Goal: Find specific page/section: Find specific page/section

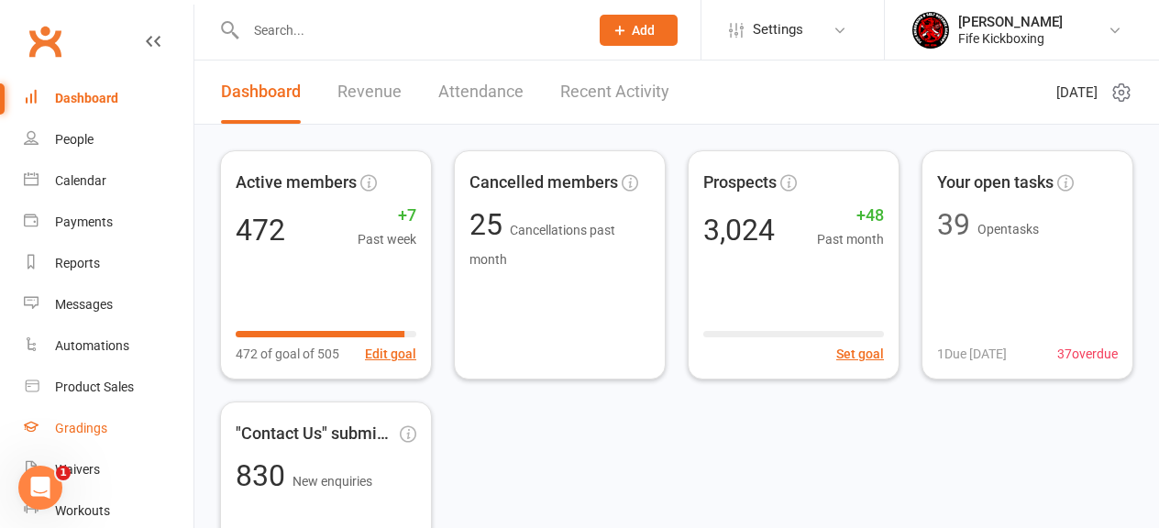
click at [76, 432] on div "Gradings" at bounding box center [81, 428] width 52 height 15
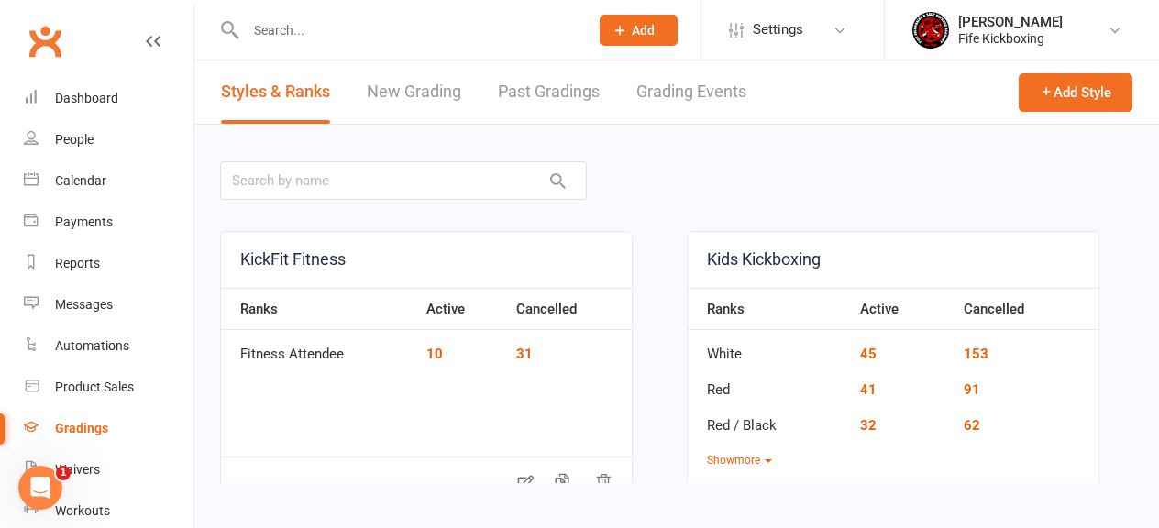
click at [719, 82] on link "Grading Events" at bounding box center [691, 92] width 110 height 63
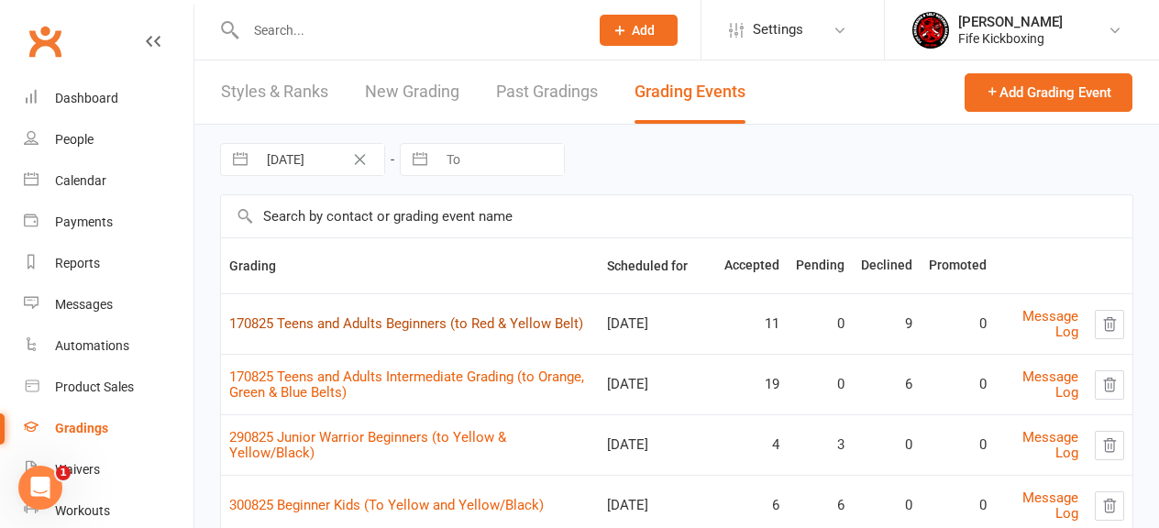
click at [429, 322] on link "170825 Teens and Adults Beginners (to Red & Yellow Belt)" at bounding box center [406, 323] width 354 height 17
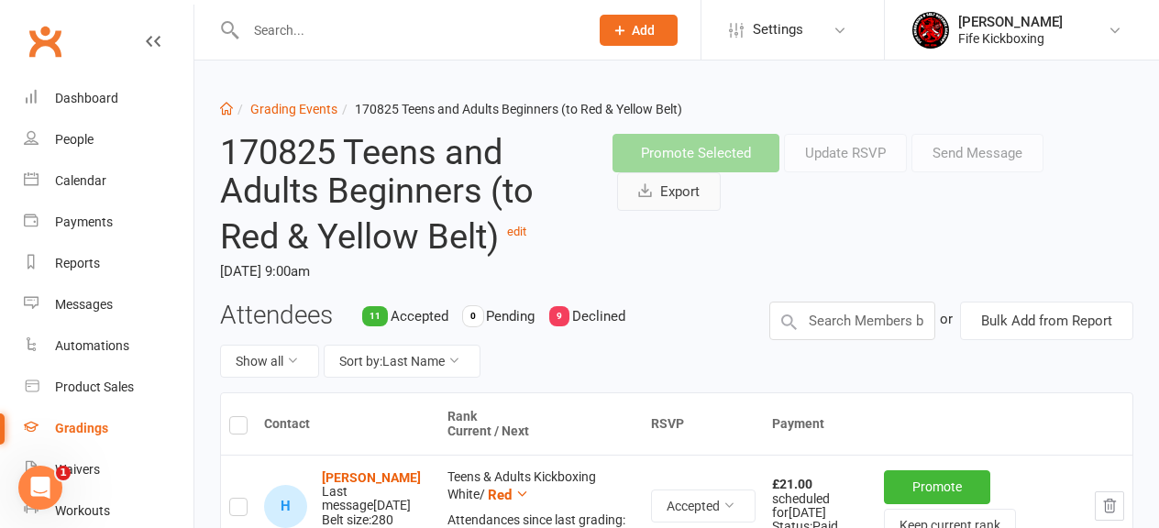
click at [667, 189] on button "Export" at bounding box center [669, 191] width 104 height 39
click at [693, 191] on button "Export" at bounding box center [669, 191] width 104 height 39
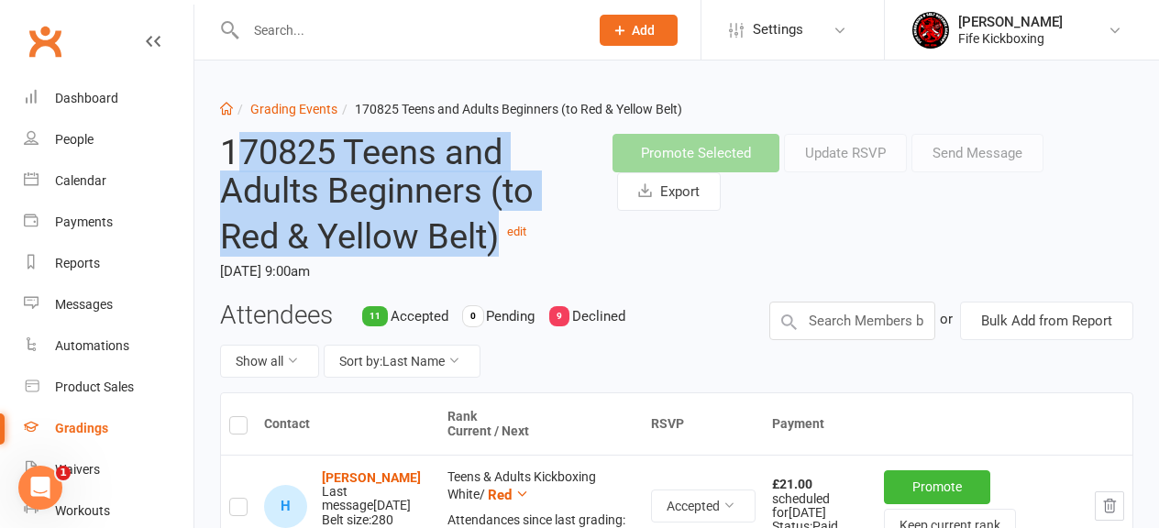
drag, startPoint x: 499, startPoint y: 237, endPoint x: 233, endPoint y: 157, distance: 277.6
click at [233, 157] on h2 "170825 Teens and Adults Beginners (to Red & Yellow Belt) edit" at bounding box center [402, 195] width 365 height 122
click at [314, 195] on h2 "170825 Teens and Adults Beginners (to Red & Yellow Belt) edit" at bounding box center [402, 195] width 365 height 122
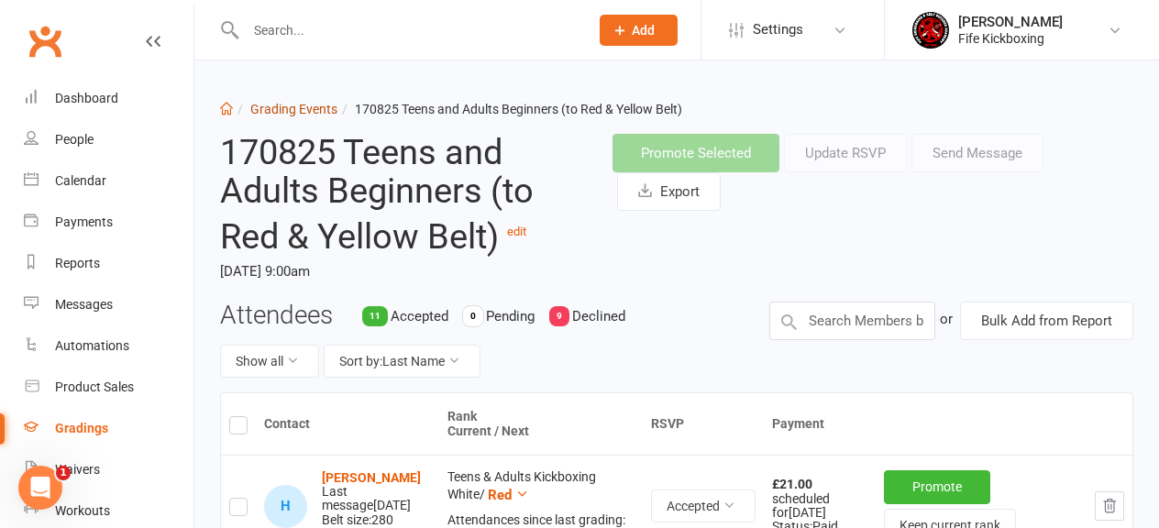
click at [309, 108] on link "Grading Events" at bounding box center [293, 109] width 87 height 15
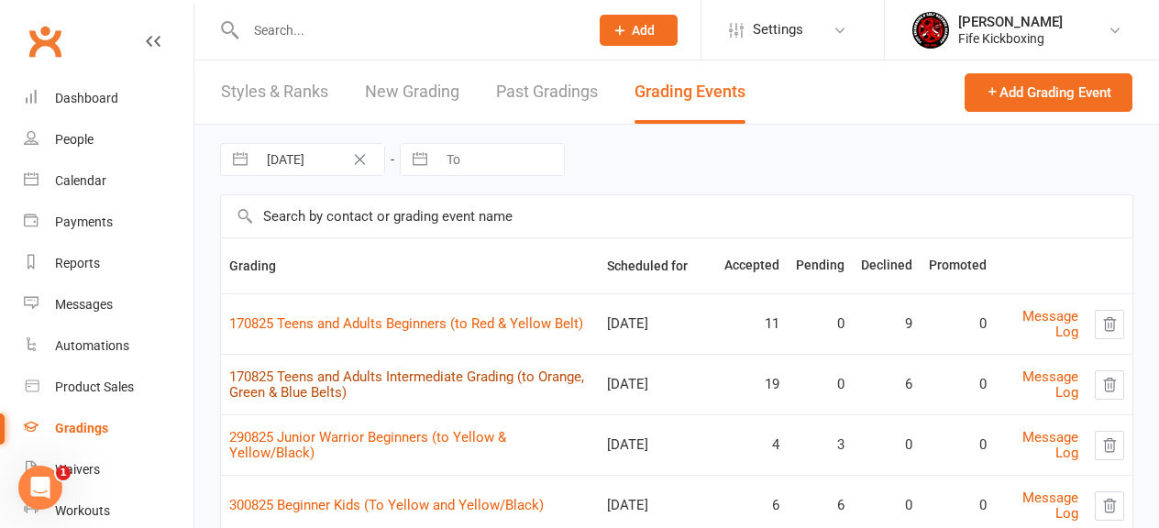
click at [450, 378] on link "170825 Teens and Adults Intermediate Grading (to Orange, Green & Blue Belts)" at bounding box center [406, 385] width 355 height 32
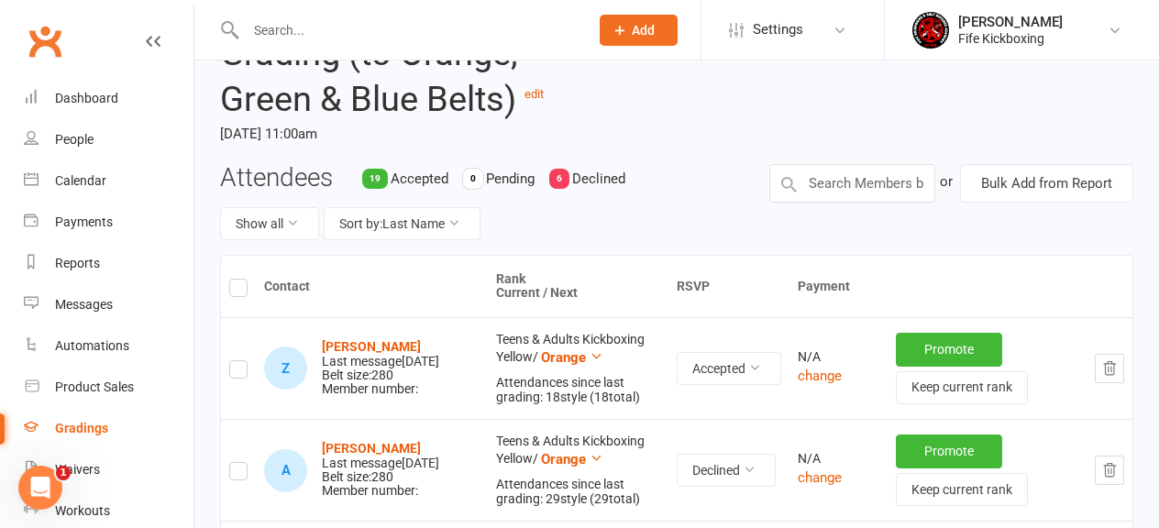
scroll to position [170, 0]
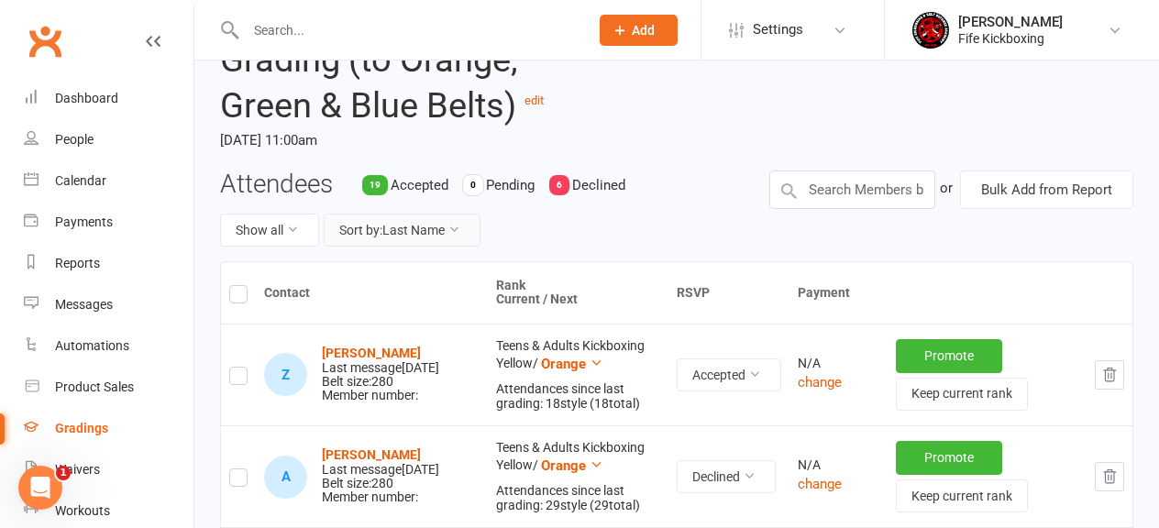
click at [440, 226] on button "Sort by: Last Name" at bounding box center [402, 230] width 157 height 33
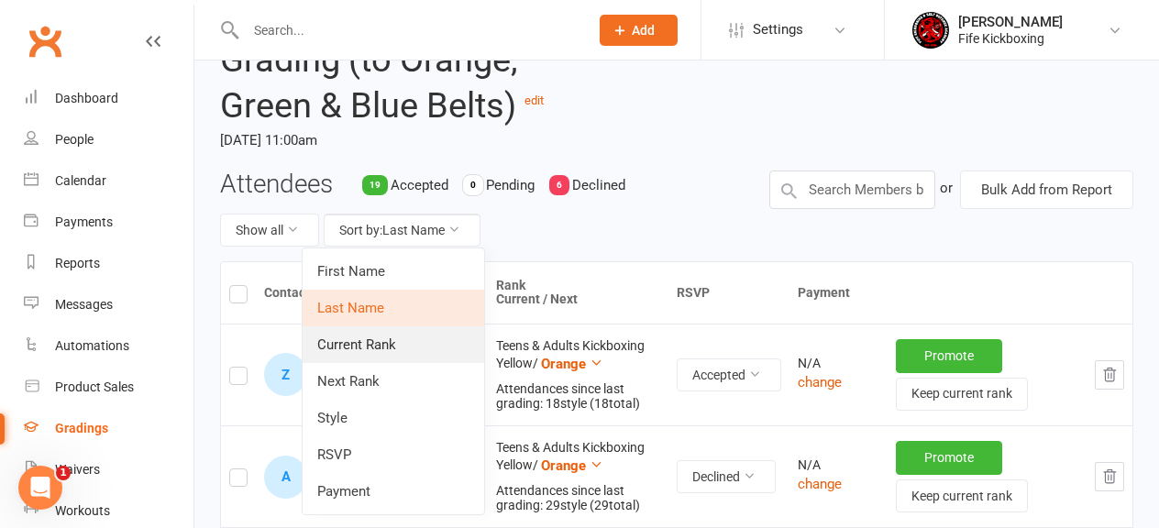
click at [361, 347] on link "Current Rank" at bounding box center [394, 344] width 182 height 37
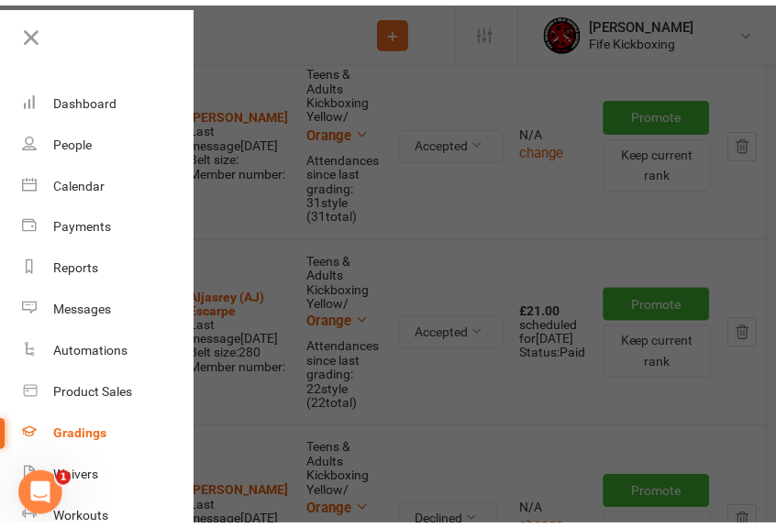
scroll to position [598, 0]
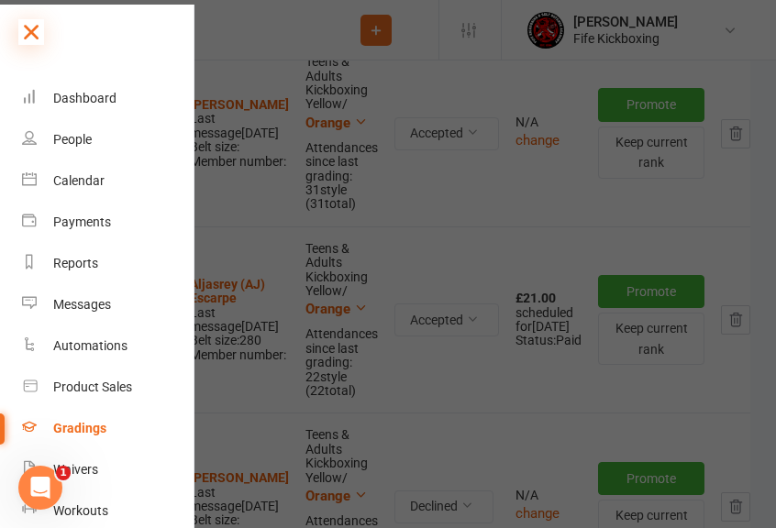
click at [31, 28] on icon at bounding box center [31, 32] width 26 height 26
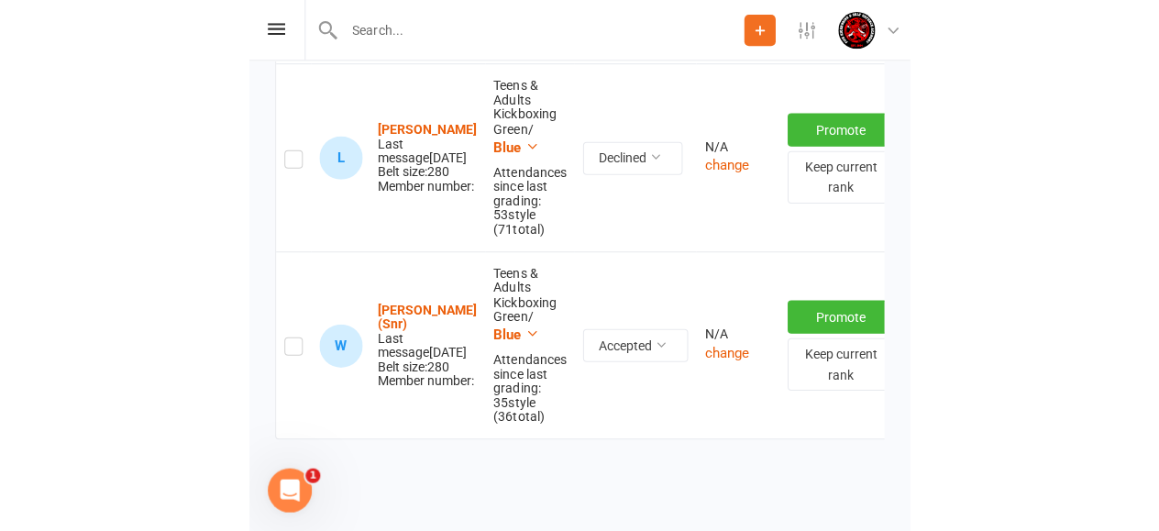
scroll to position [2681, 0]
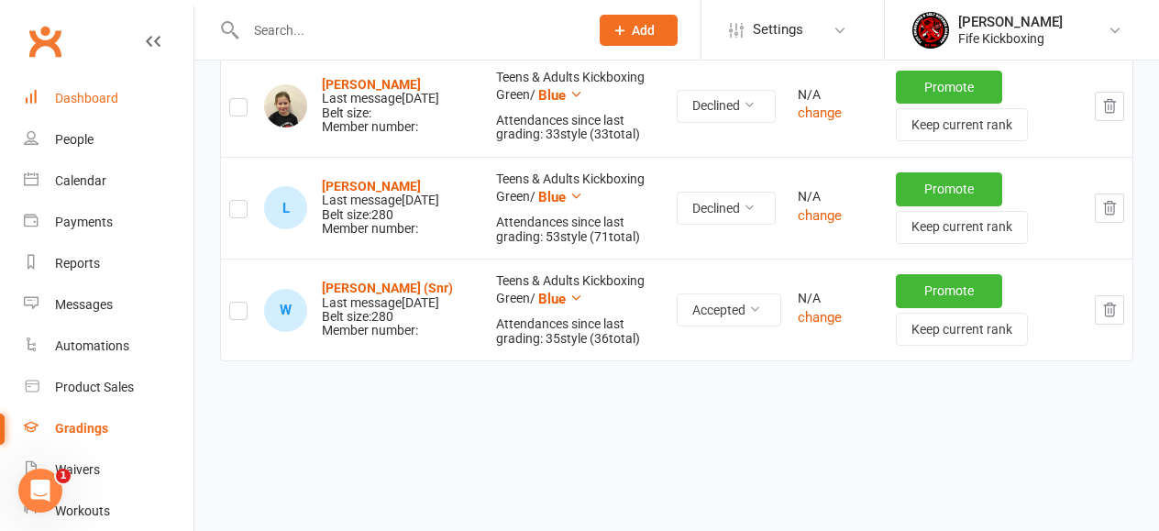
click at [99, 94] on div "Dashboard" at bounding box center [86, 98] width 63 height 15
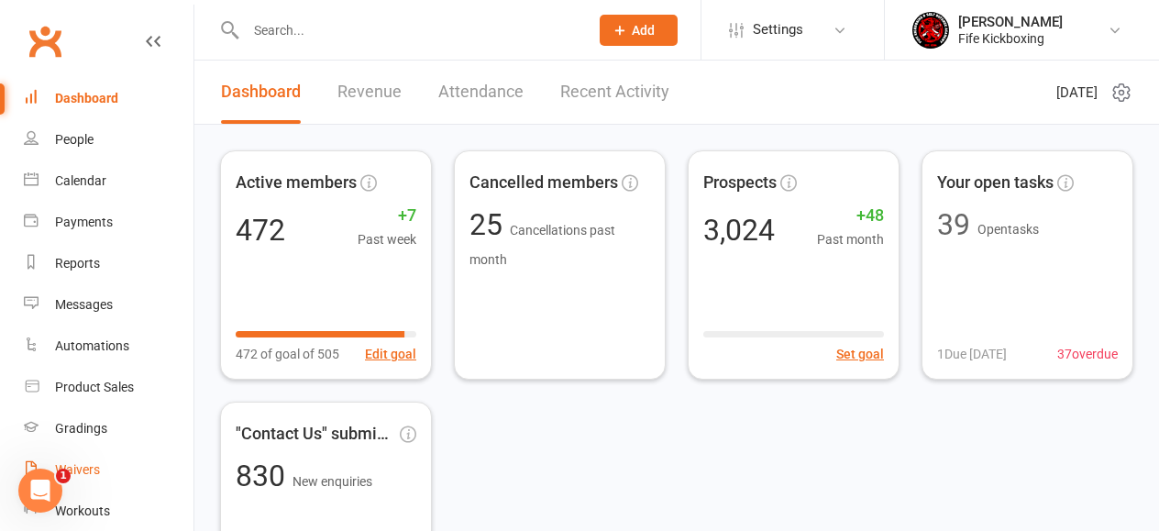
click at [93, 472] on div "Waivers" at bounding box center [77, 469] width 45 height 15
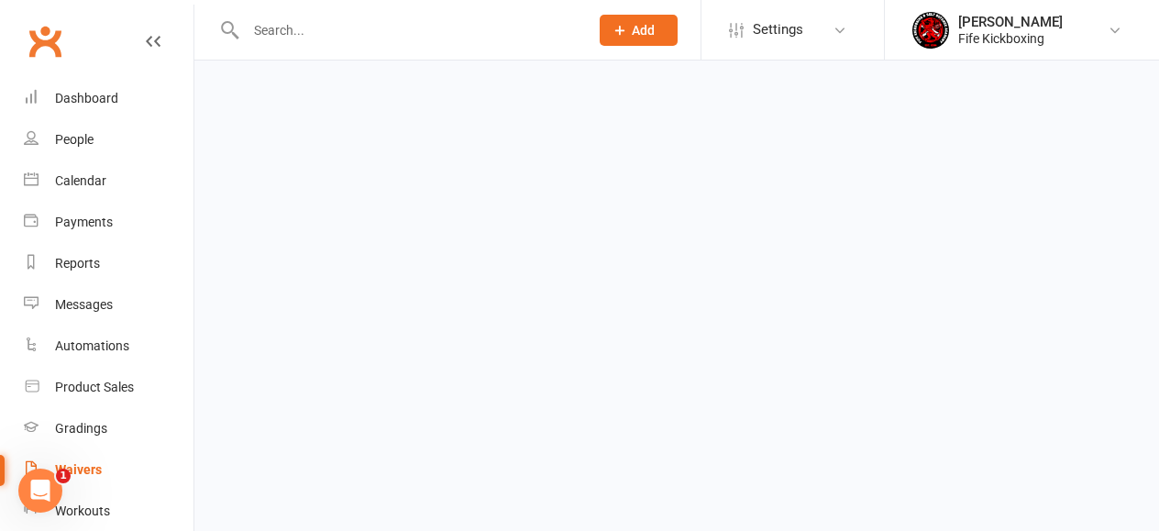
select select "100"
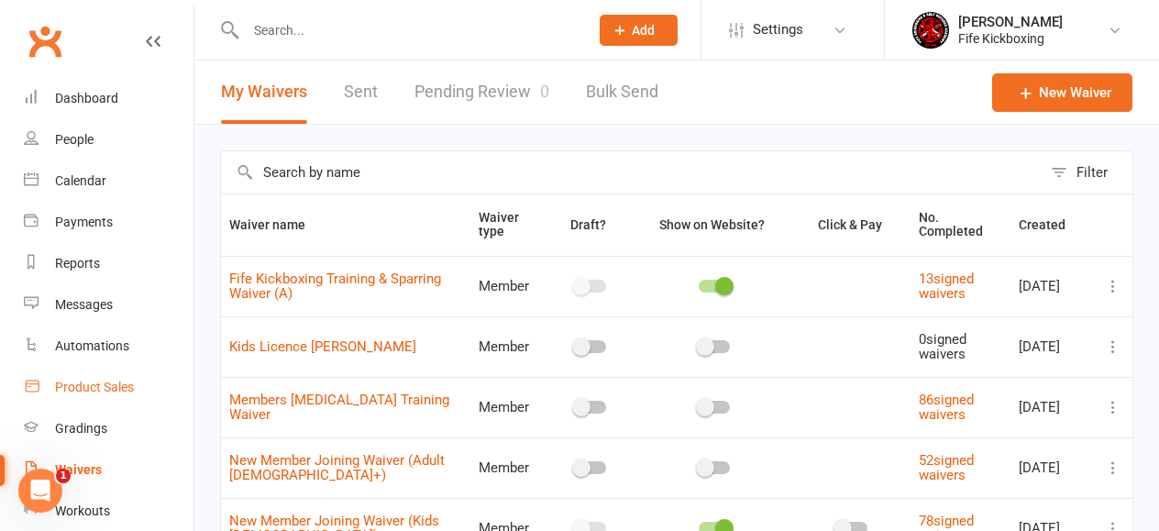
click at [85, 384] on div "Product Sales" at bounding box center [94, 387] width 79 height 15
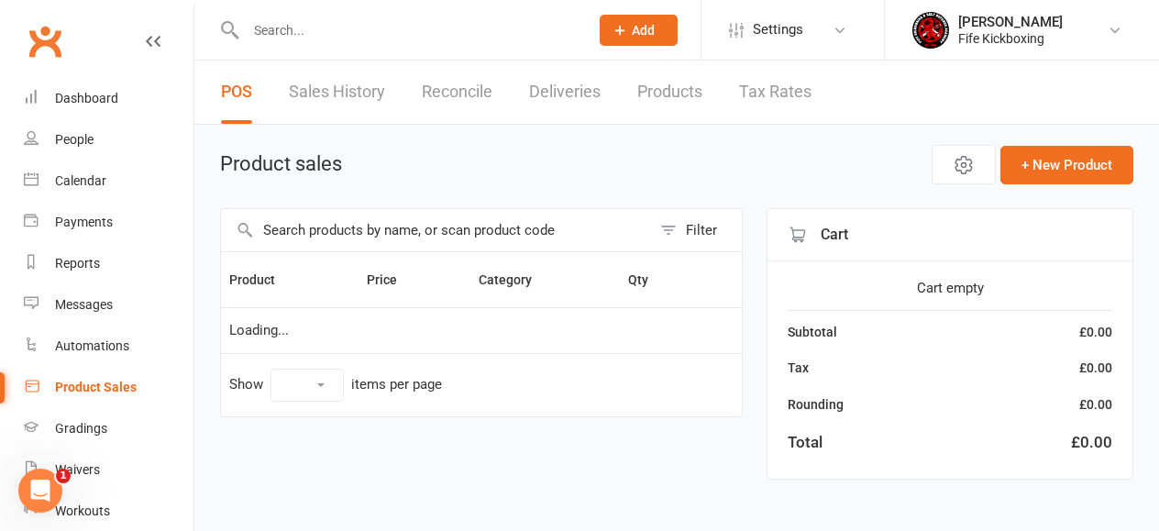
select select "10"
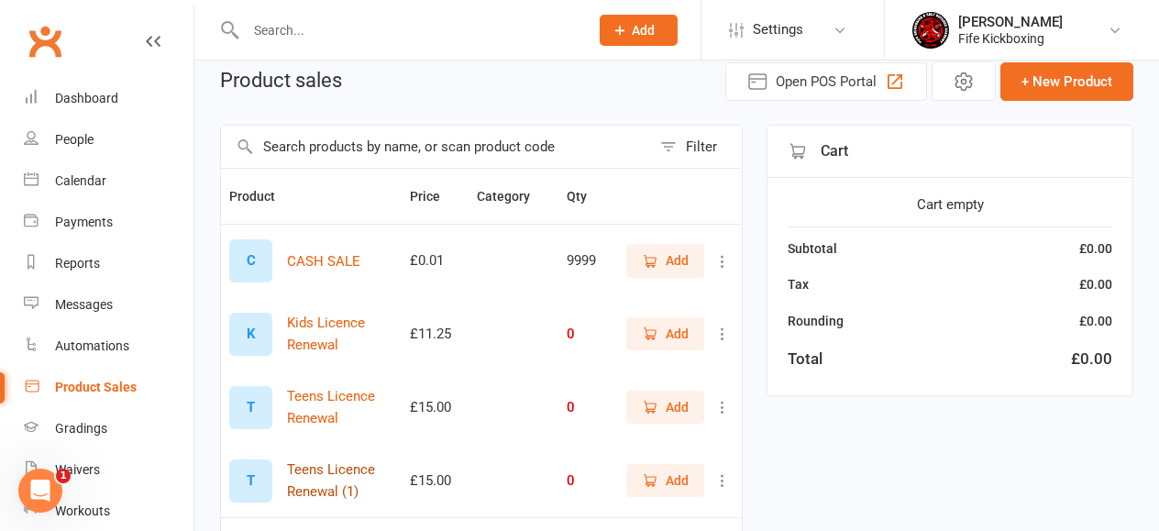
scroll to position [69, 0]
